Goal: Use online tool/utility: Utilize a website feature to perform a specific function

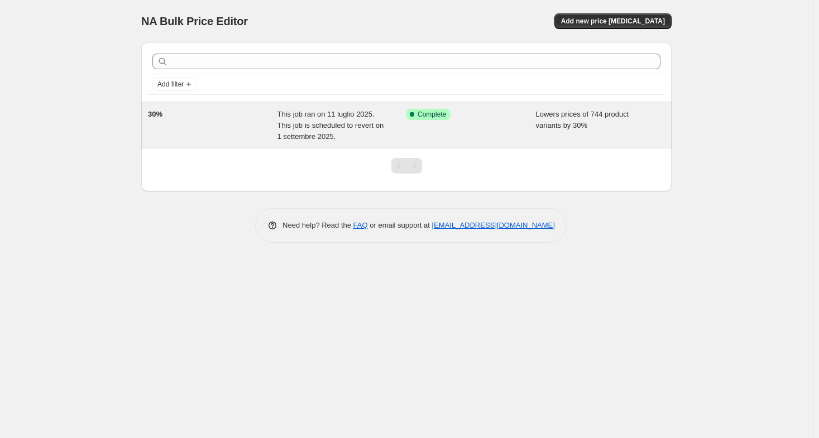
click at [352, 136] on div "This job ran on 11 luglio 2025. This job is scheduled to revert on 1 settembre …" at bounding box center [341, 125] width 129 height 33
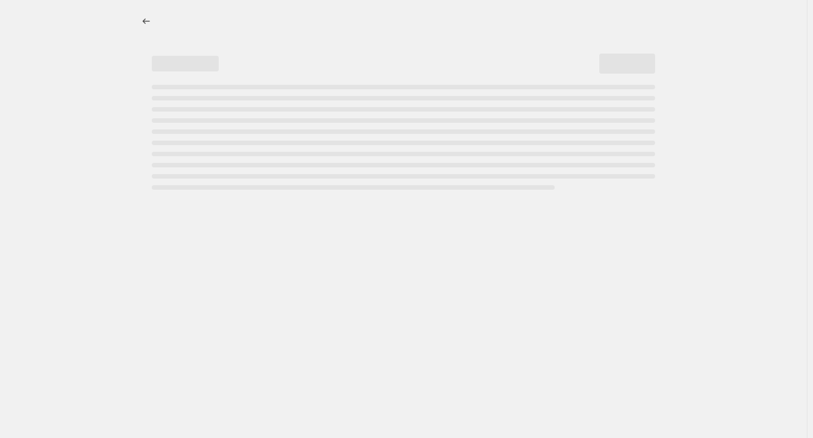
select select "percentage"
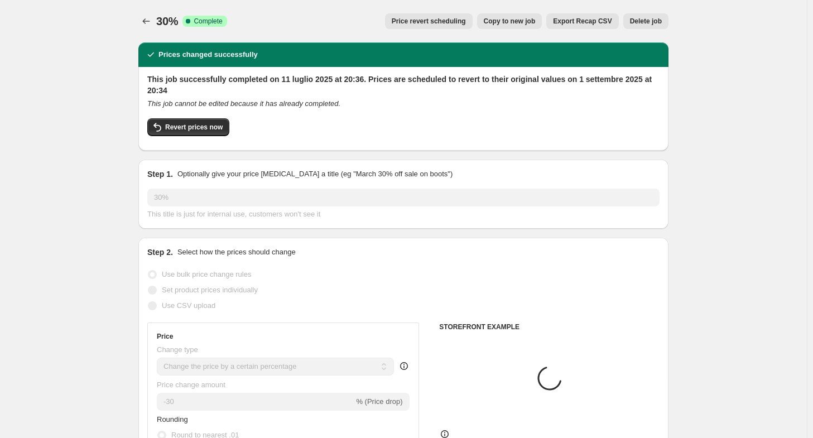
select select "collection"
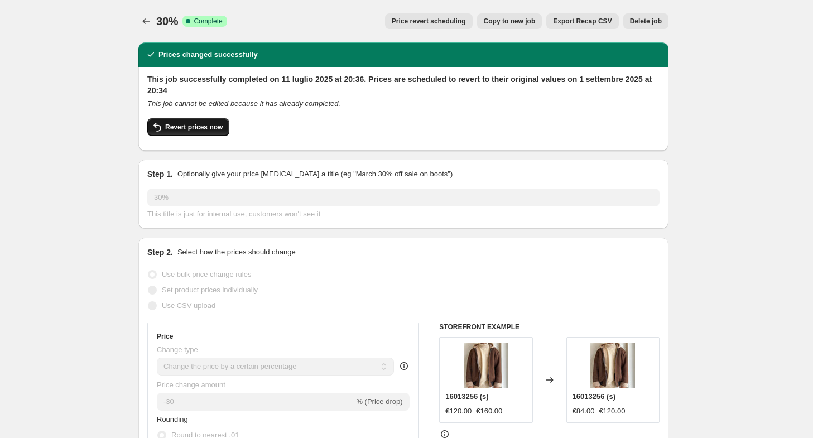
click at [195, 129] on span "Revert prices now" at bounding box center [193, 127] width 57 height 9
checkbox input "false"
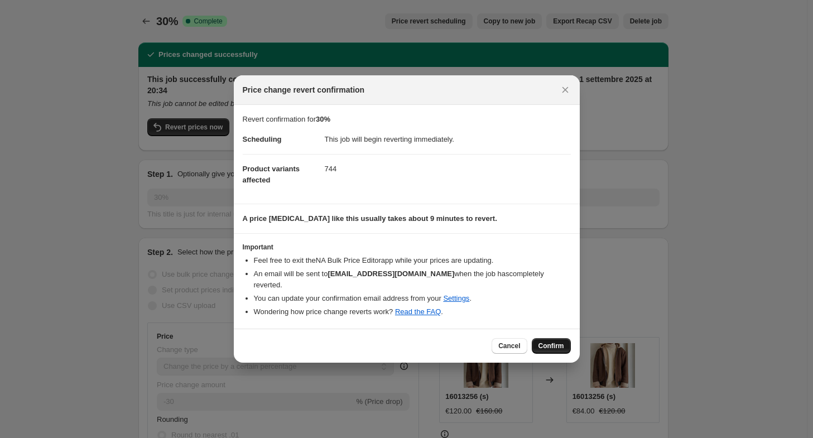
click at [569, 338] on button "Confirm" at bounding box center [551, 346] width 39 height 16
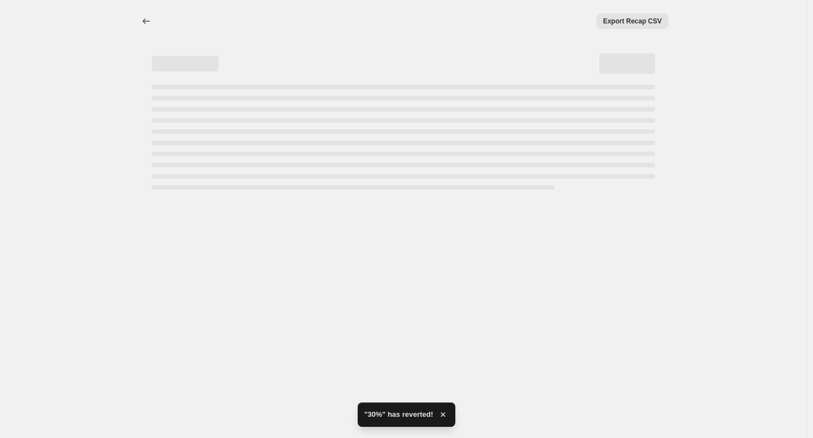
select select "percentage"
select select "collection"
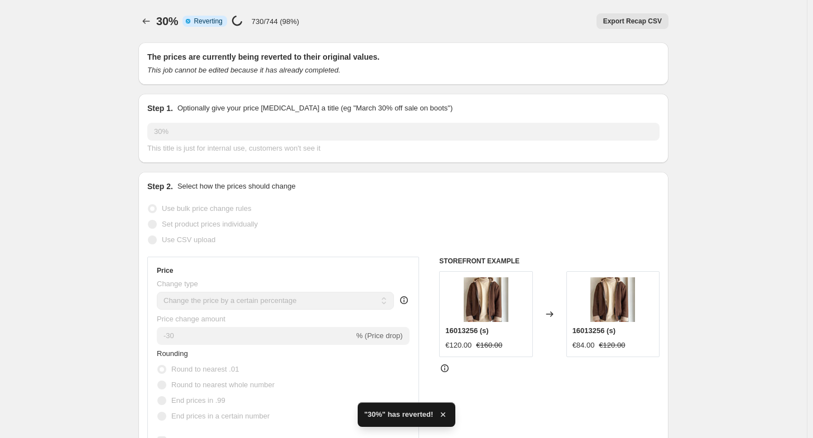
checkbox input "true"
